Goal: Task Accomplishment & Management: Manage account settings

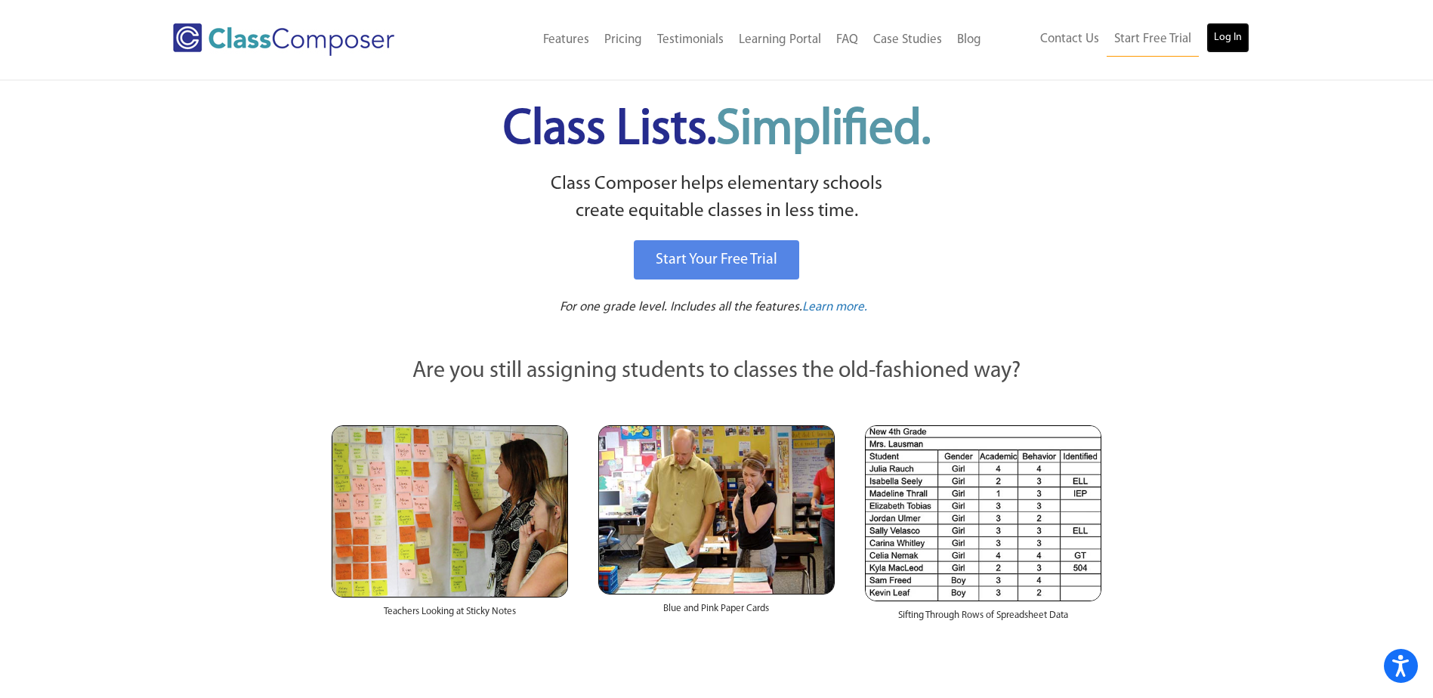
click at [1233, 44] on link "Log In" at bounding box center [1227, 38] width 43 height 30
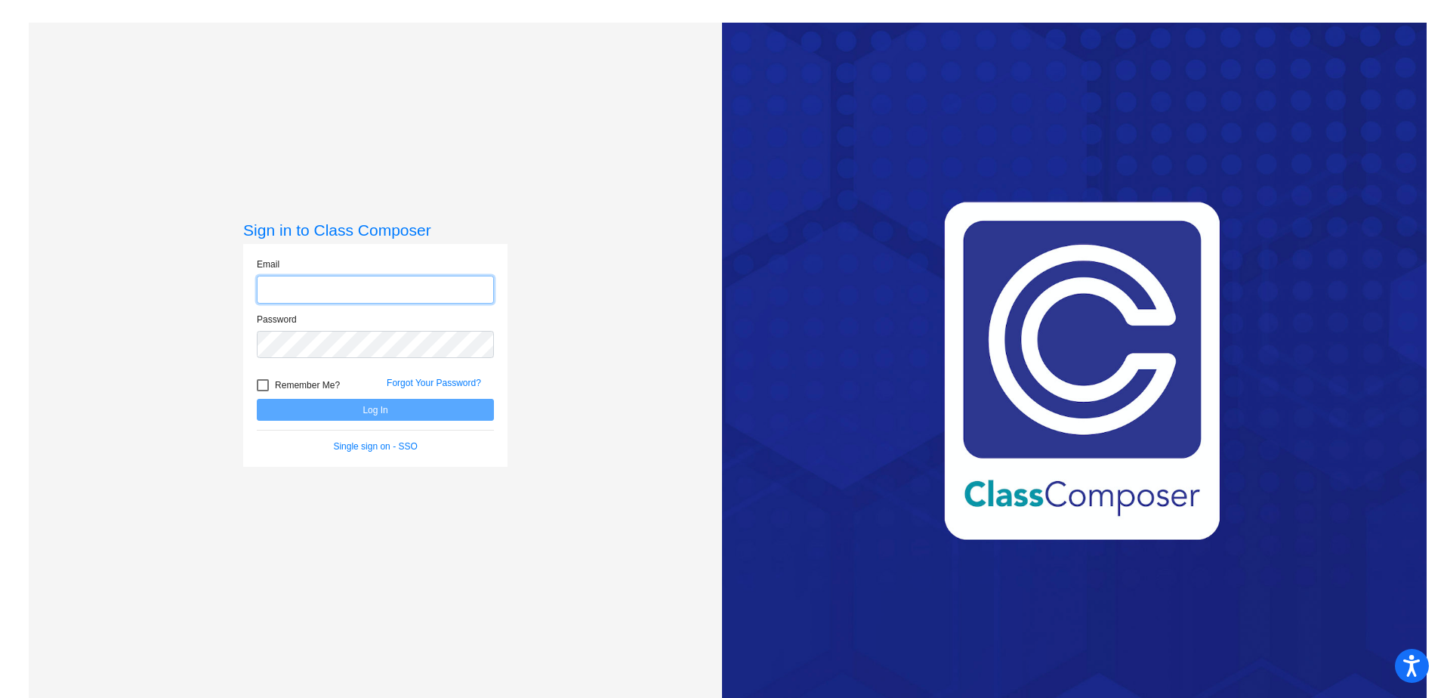
type input "[EMAIL_ADDRESS][DOMAIN_NAME]"
click at [384, 406] on button "Log In" at bounding box center [375, 410] width 237 height 22
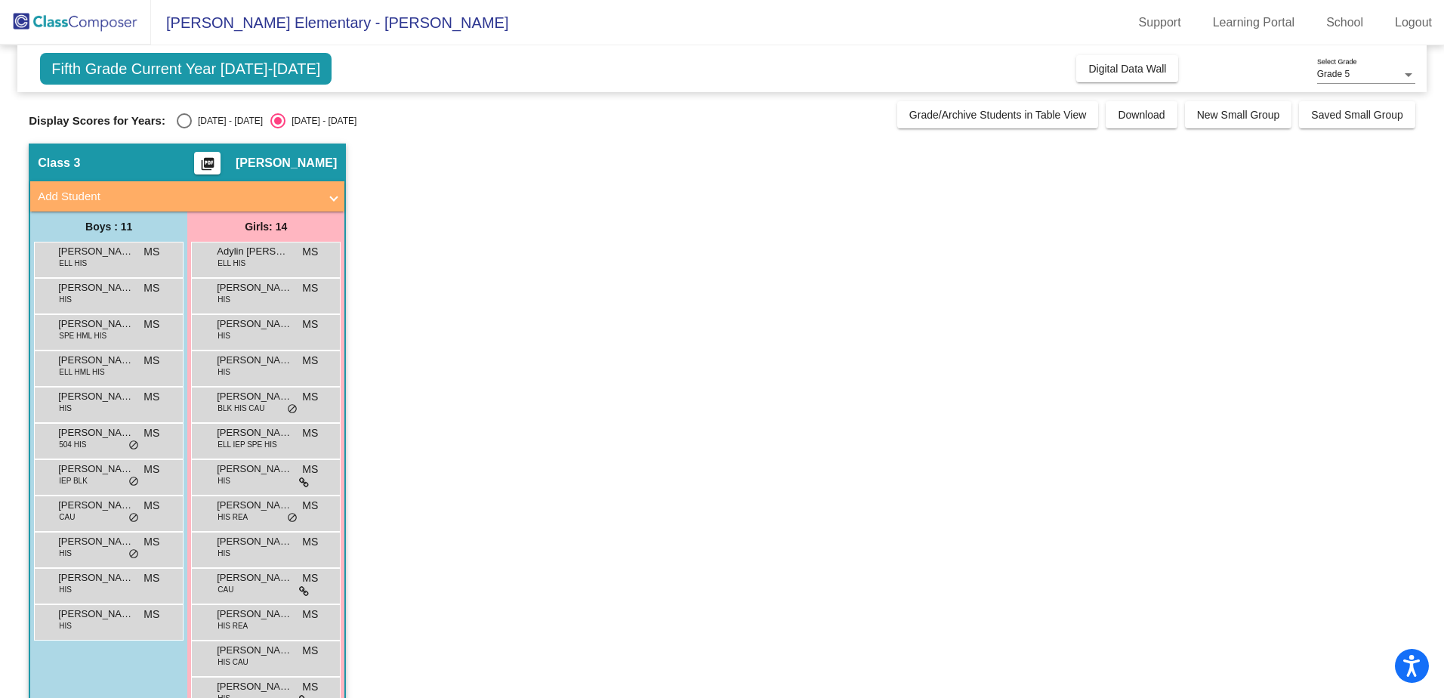
click at [203, 115] on label "[DATE] - [DATE]" at bounding box center [220, 120] width 86 height 15
click at [184, 128] on input "[DATE] - [DATE]" at bounding box center [184, 128] width 1 height 1
radio input "true"
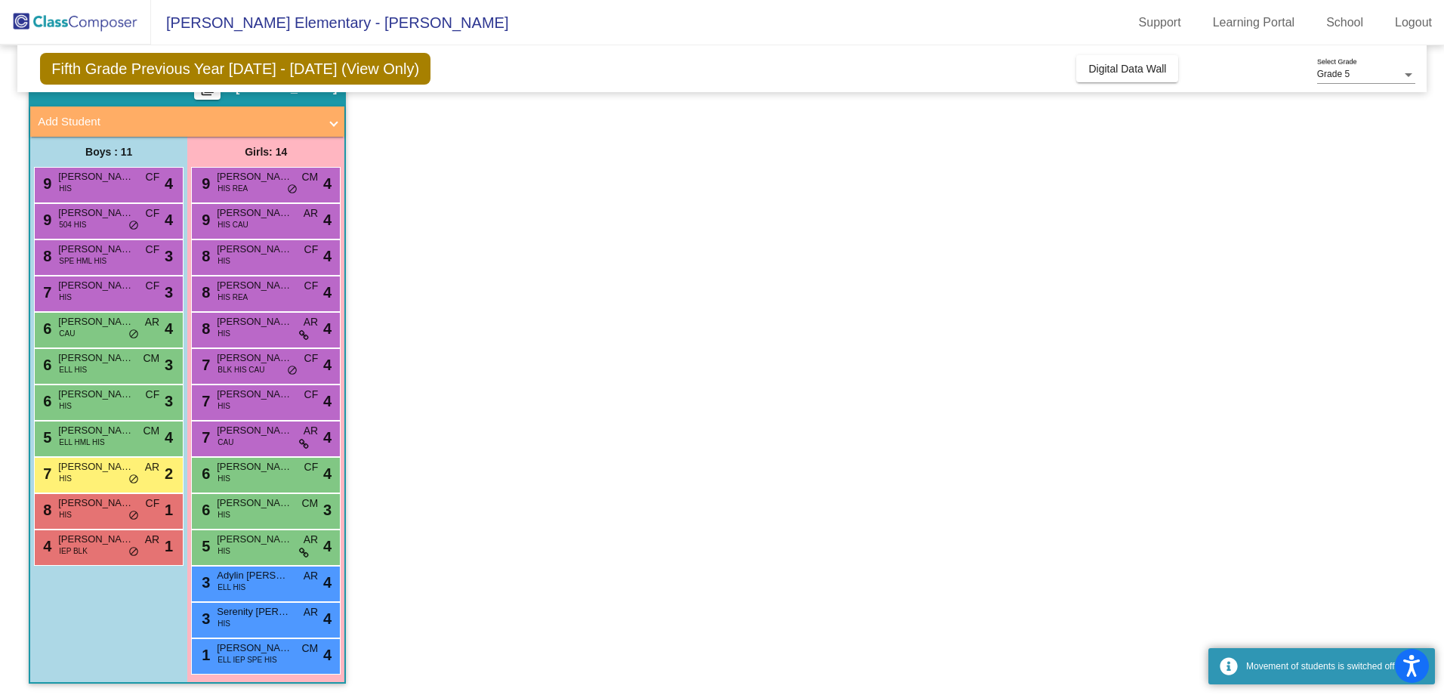
scroll to position [76, 0]
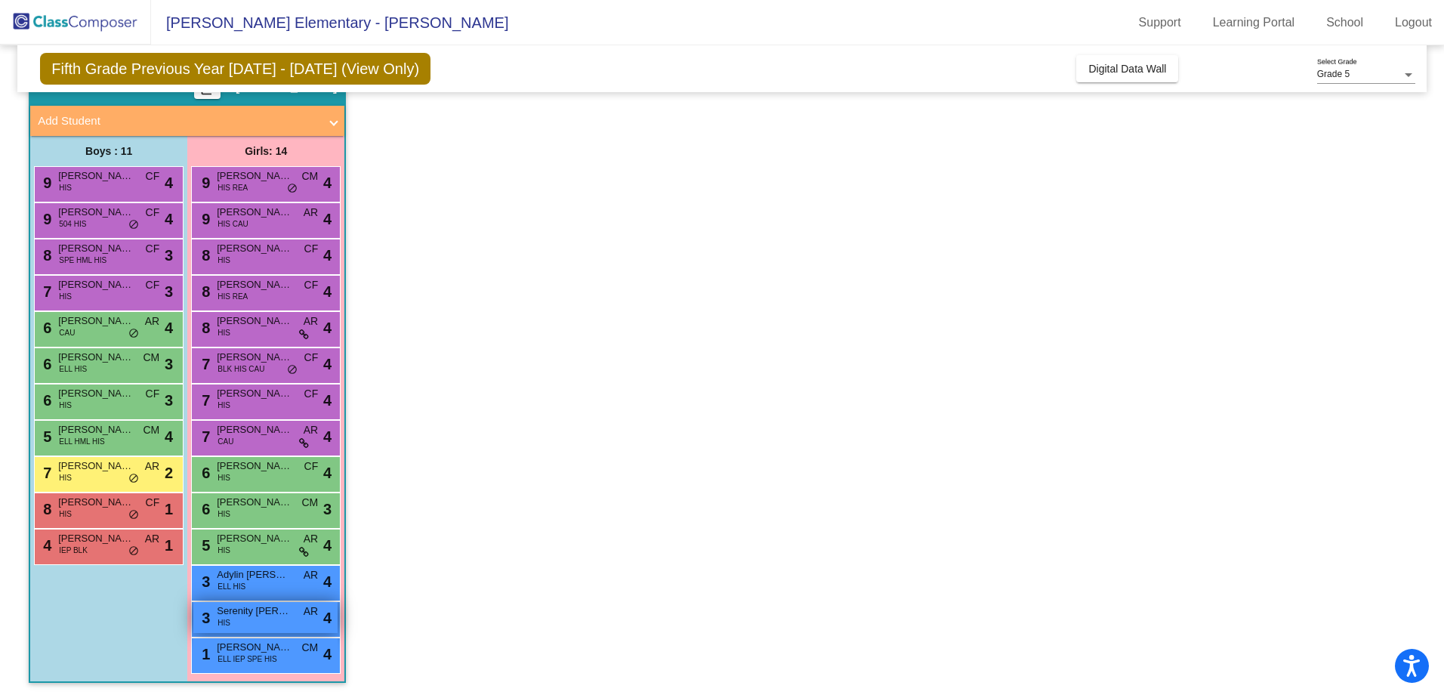
click at [264, 622] on div "3 Serenity [PERSON_NAME] HIS AR lock do_not_disturb_alt 4" at bounding box center [265, 617] width 144 height 31
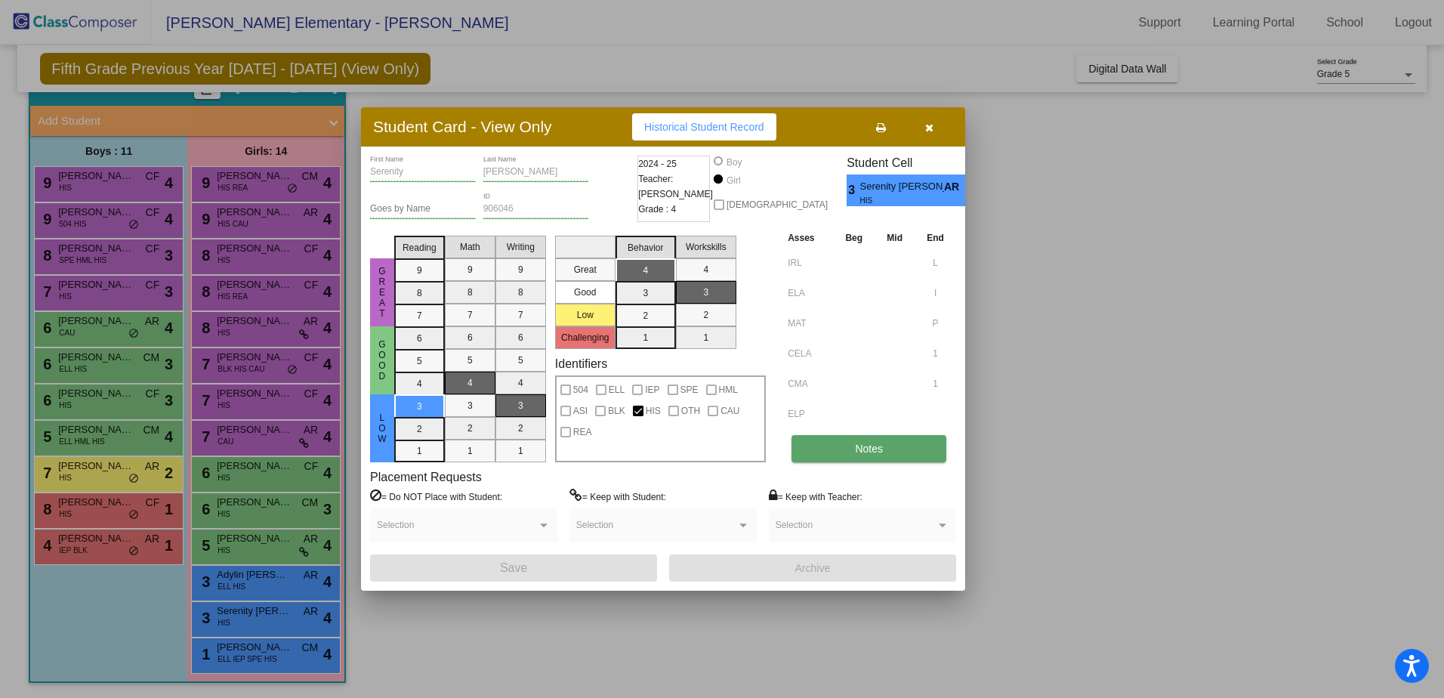
click at [838, 446] on button "Notes" at bounding box center [869, 448] width 155 height 27
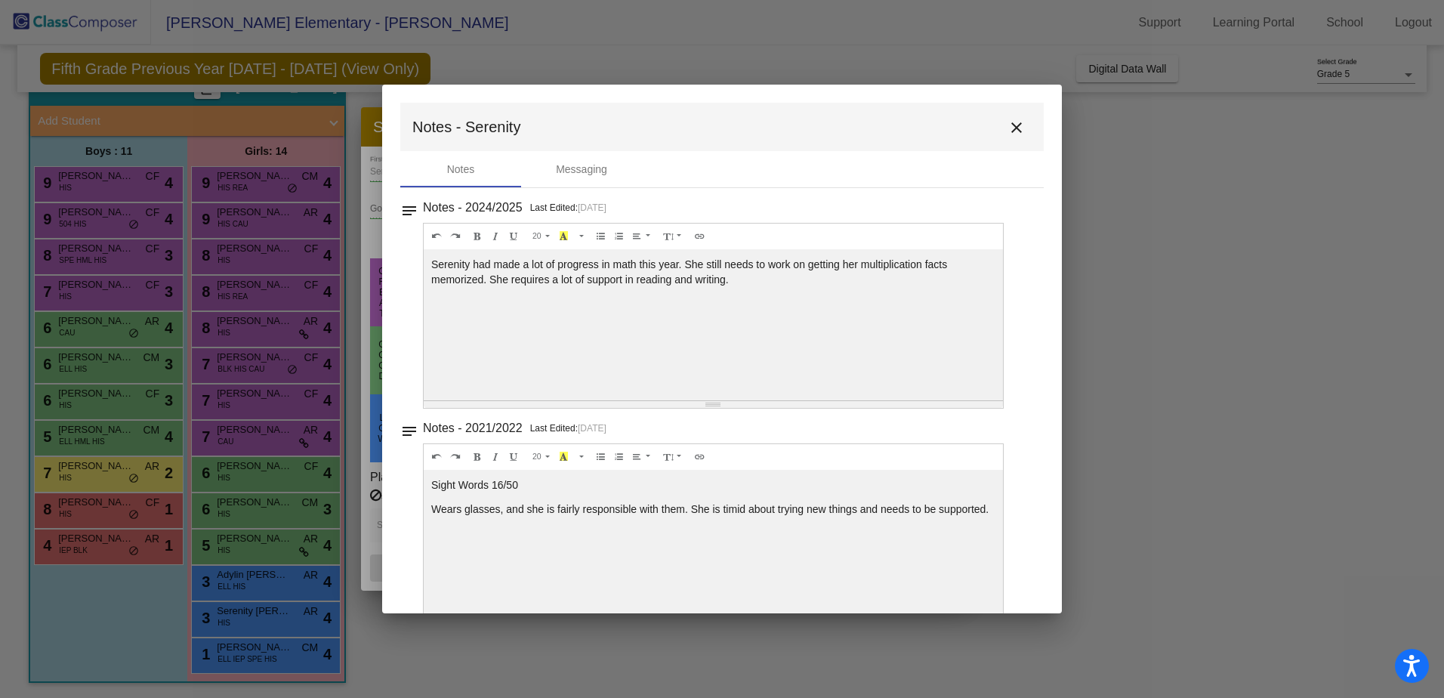
click at [592, 292] on div "Serenity had made a lot of progress in math this year. She still needs to work …" at bounding box center [713, 324] width 579 height 151
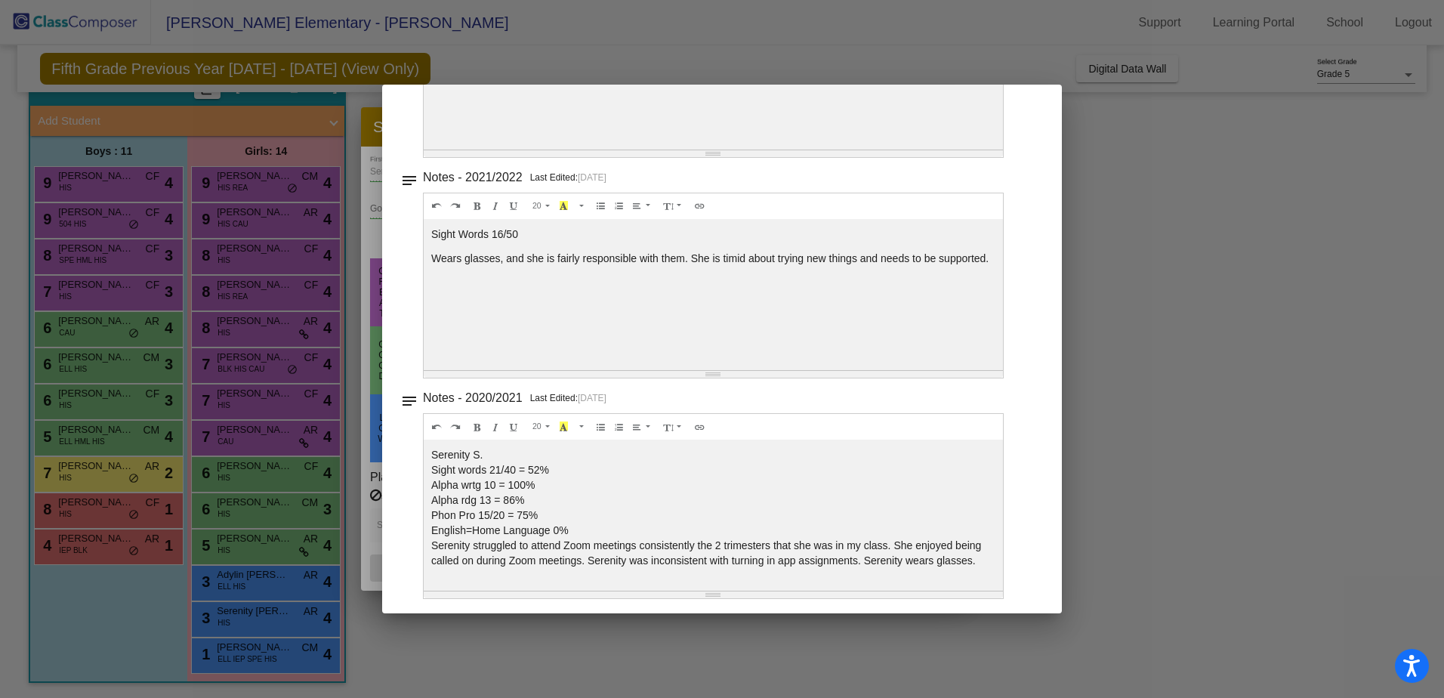
scroll to position [255, 0]
click at [1029, 111] on div "notes Notes - 2024/2025 Last Edited: [DATE] 14 8 9 10 11 12 14 18 24 36 Backgro…" at bounding box center [722, 48] width 644 height 211
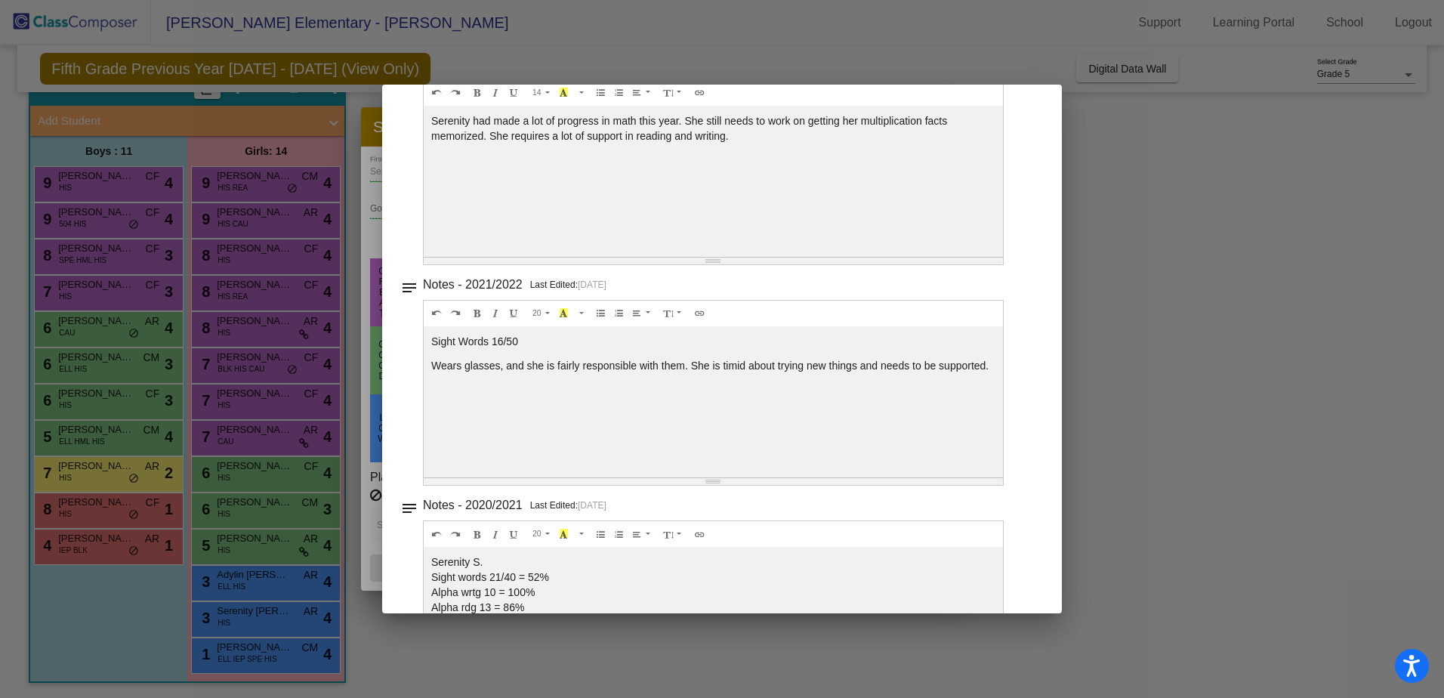
scroll to position [0, 0]
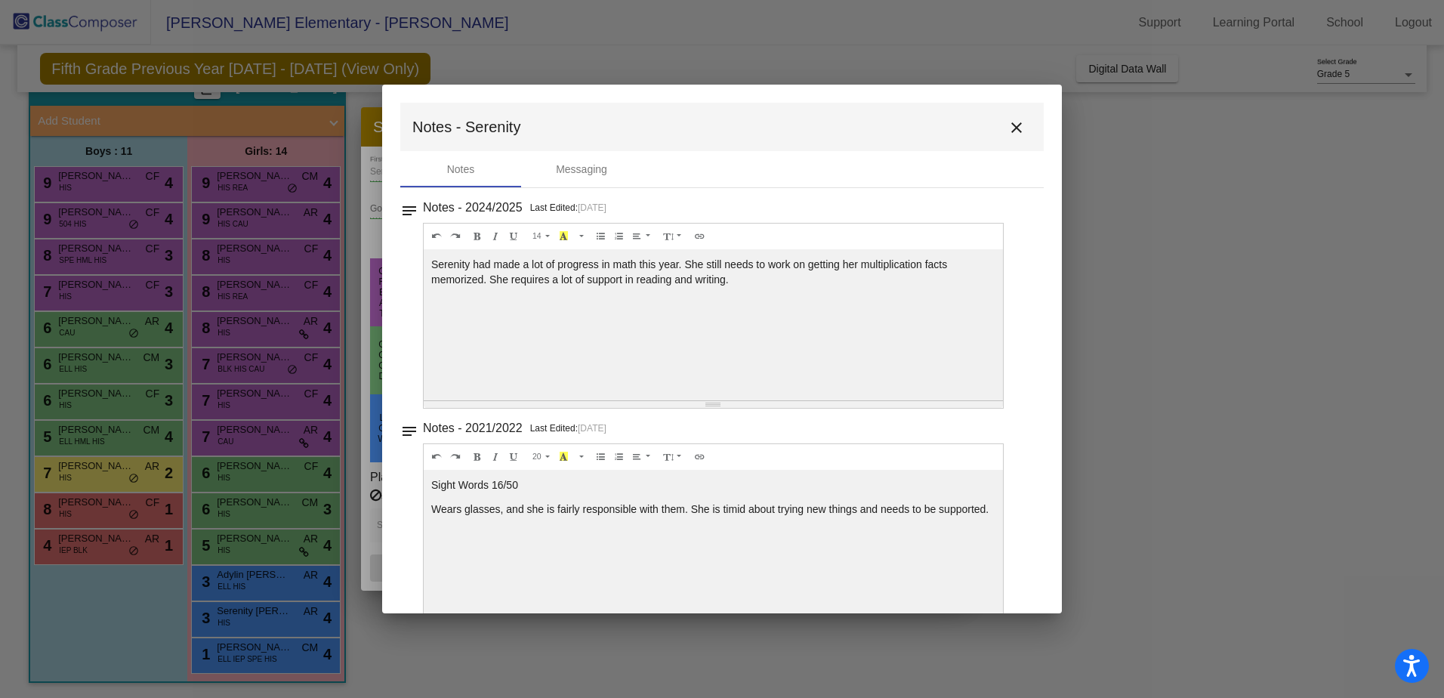
click at [1011, 124] on mat-icon "close" at bounding box center [1017, 128] width 18 height 18
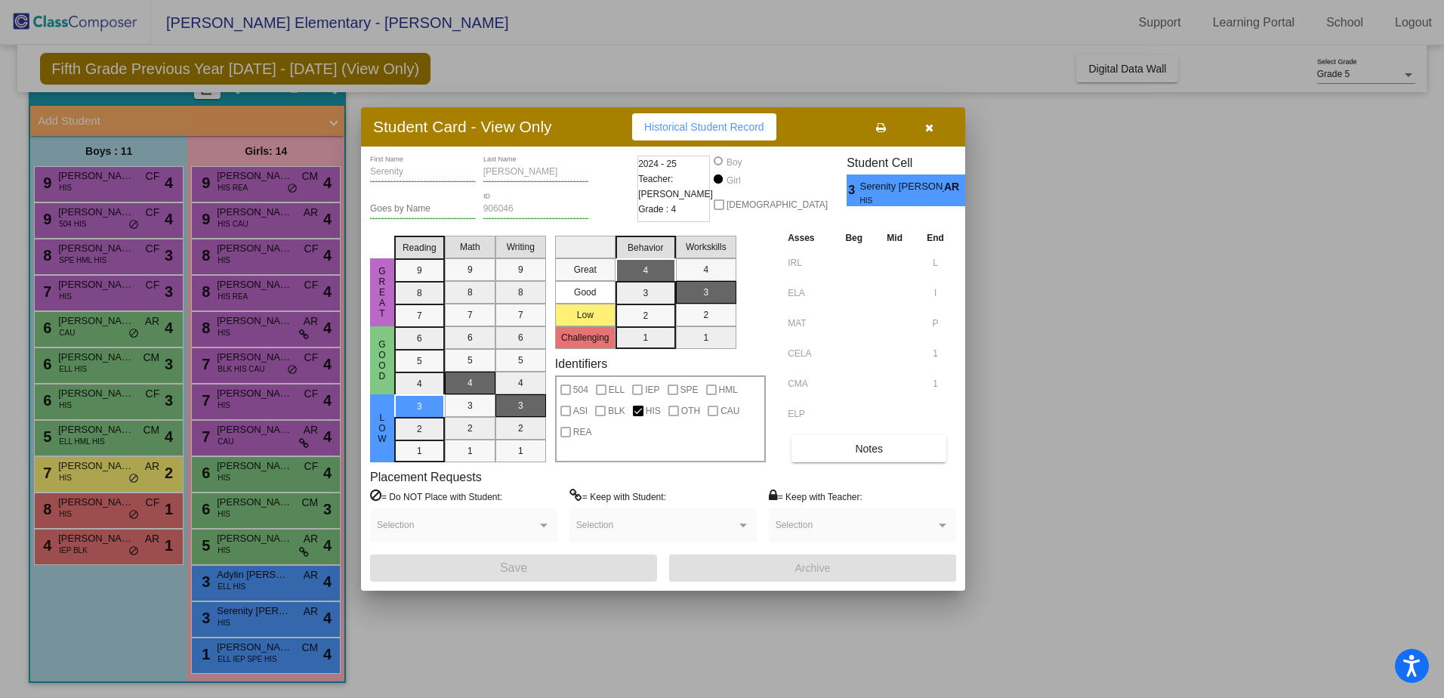
click at [930, 127] on icon "button" at bounding box center [929, 127] width 8 height 11
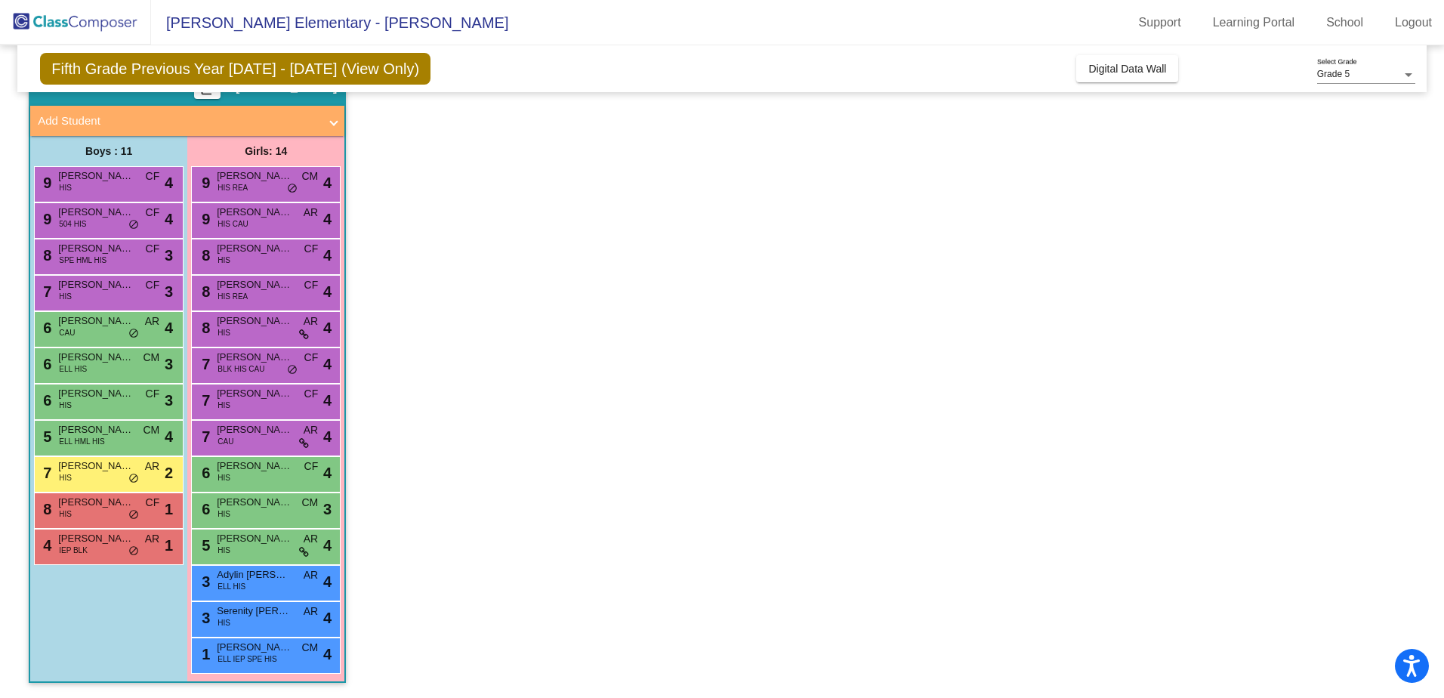
click at [1101, 182] on app-classroom "Class 3 picture_as_pdf [PERSON_NAME] Add Student First Name Last Name Student I…" at bounding box center [722, 383] width 1387 height 630
click at [1415, 17] on link "Logout" at bounding box center [1413, 23] width 61 height 24
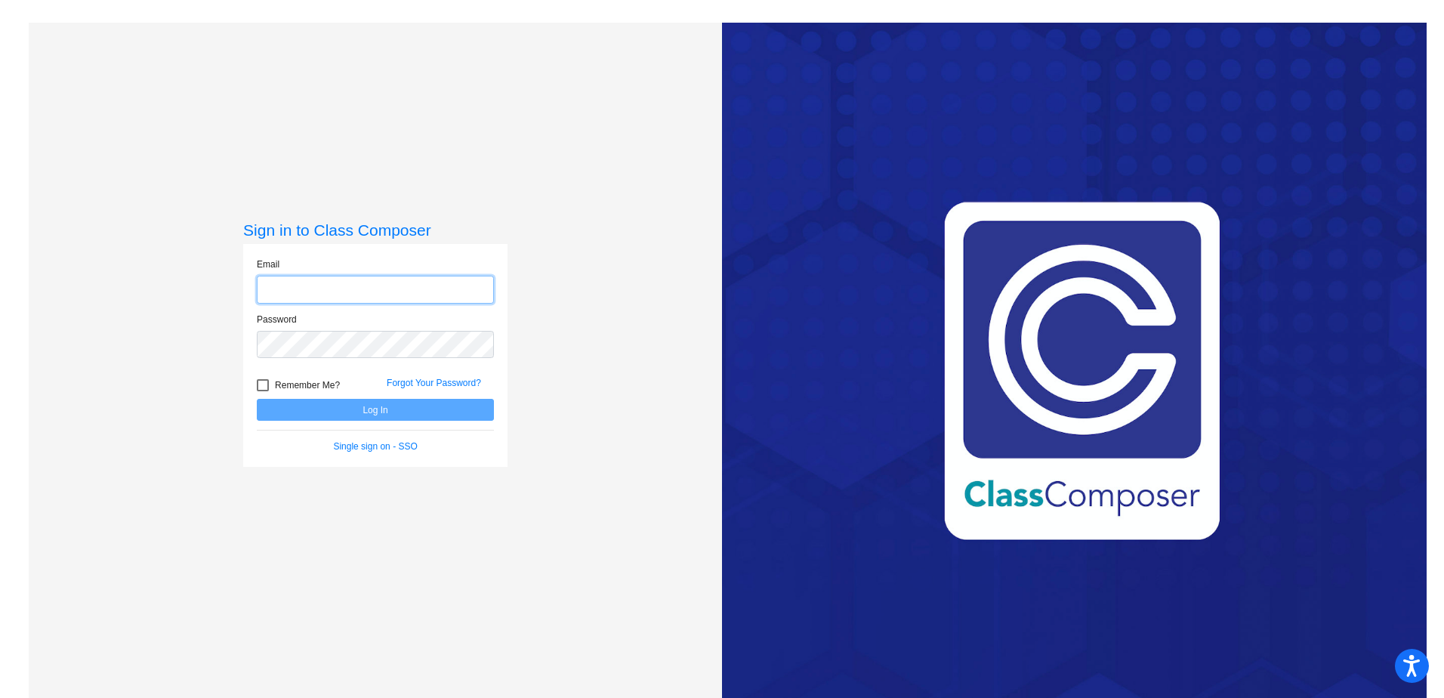
type input "[EMAIL_ADDRESS][DOMAIN_NAME]"
